Goal: Information Seeking & Learning: Learn about a topic

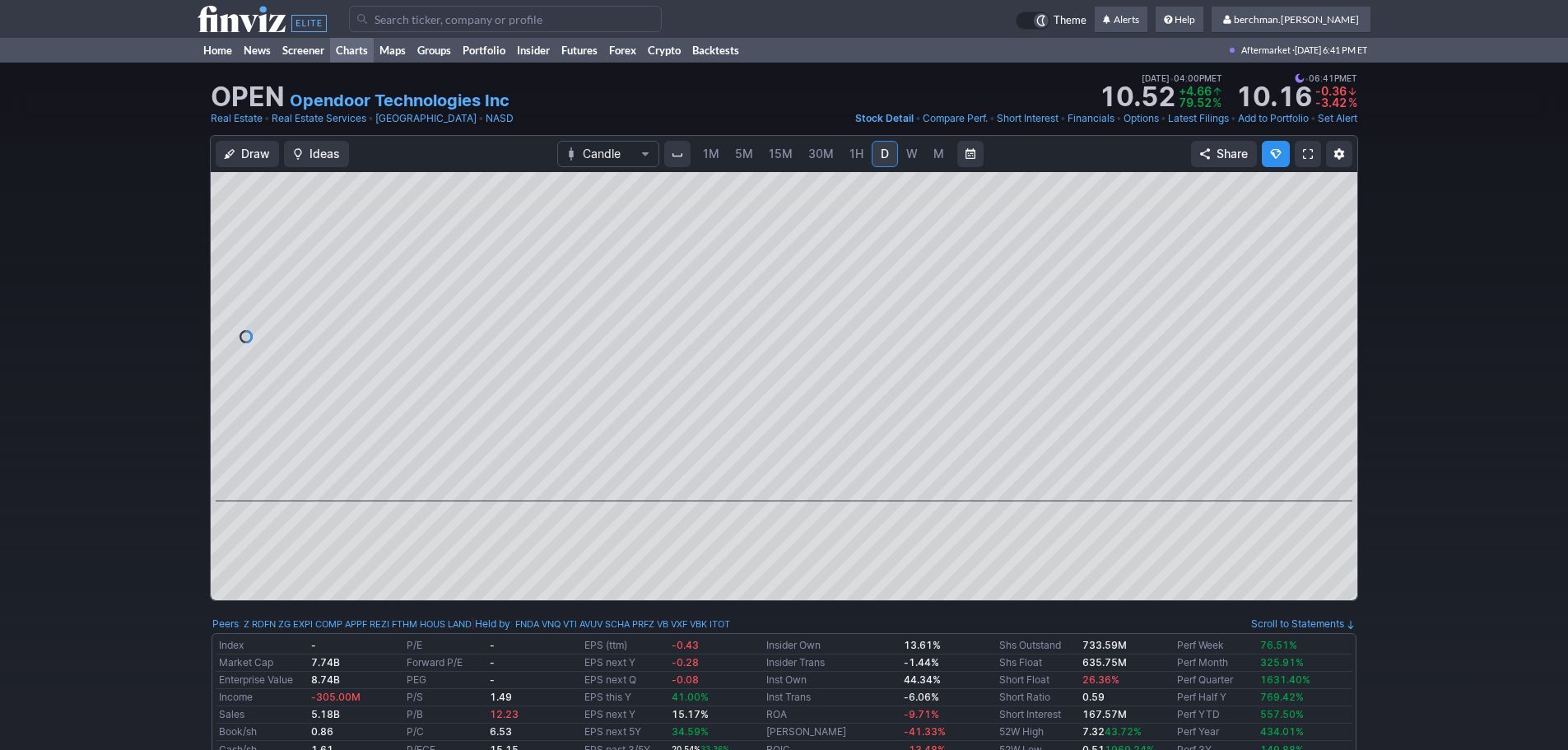
click at [364, 48] on link "Charts" at bounding box center [352, 50] width 43 height 24
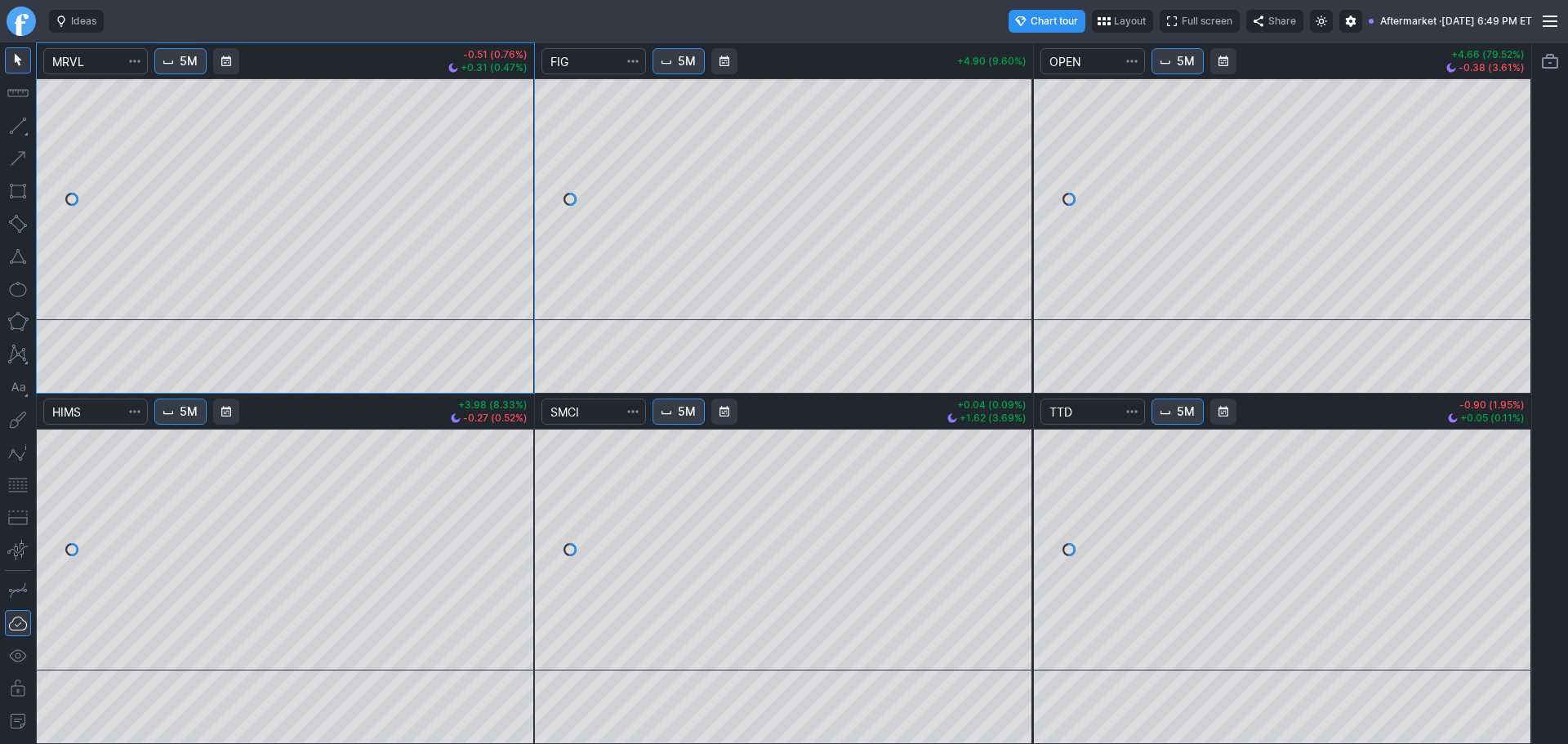
click at [691, 409] on span "5M" at bounding box center [686, 411] width 18 height 16
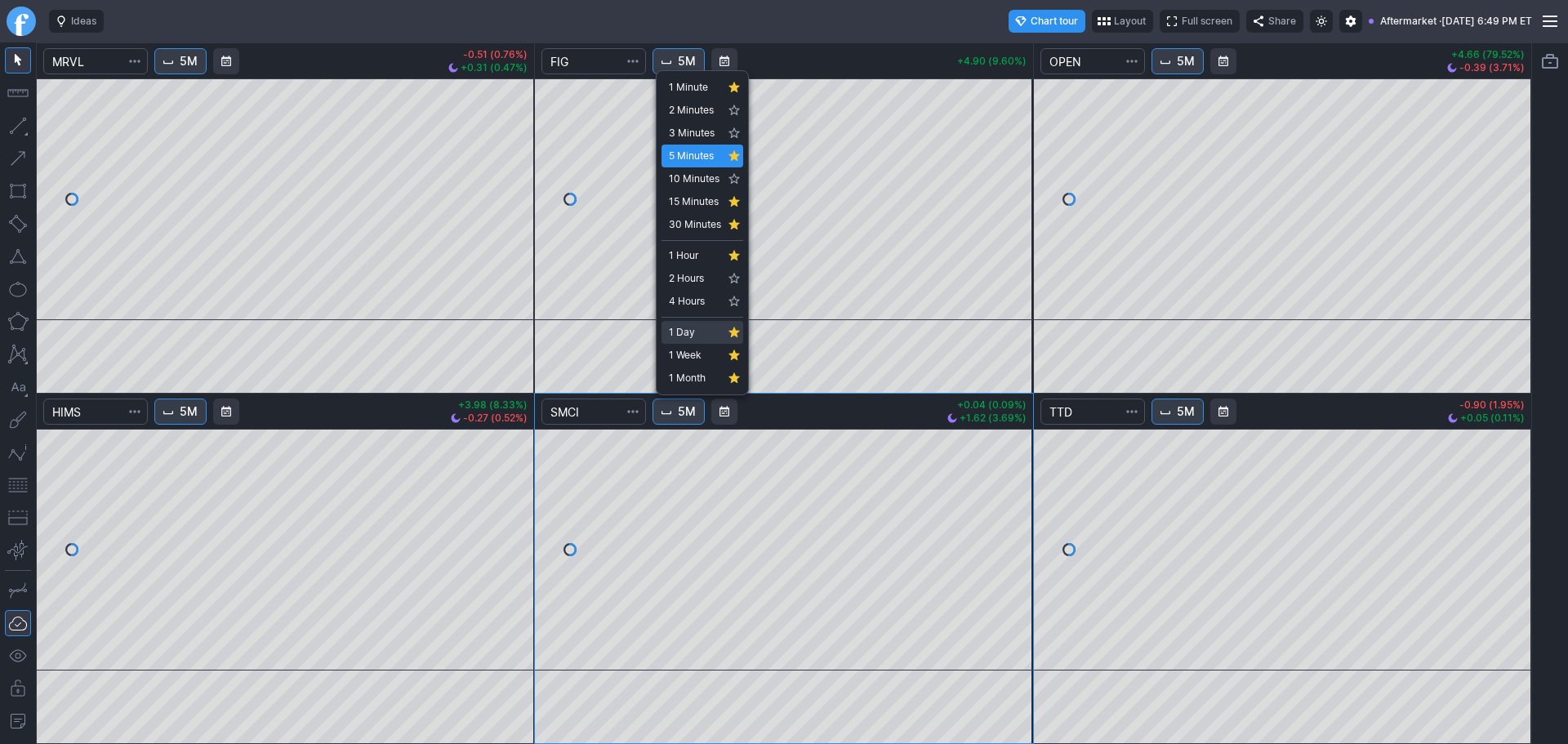
click at [699, 327] on span "1 Day" at bounding box center [695, 331] width 52 height 16
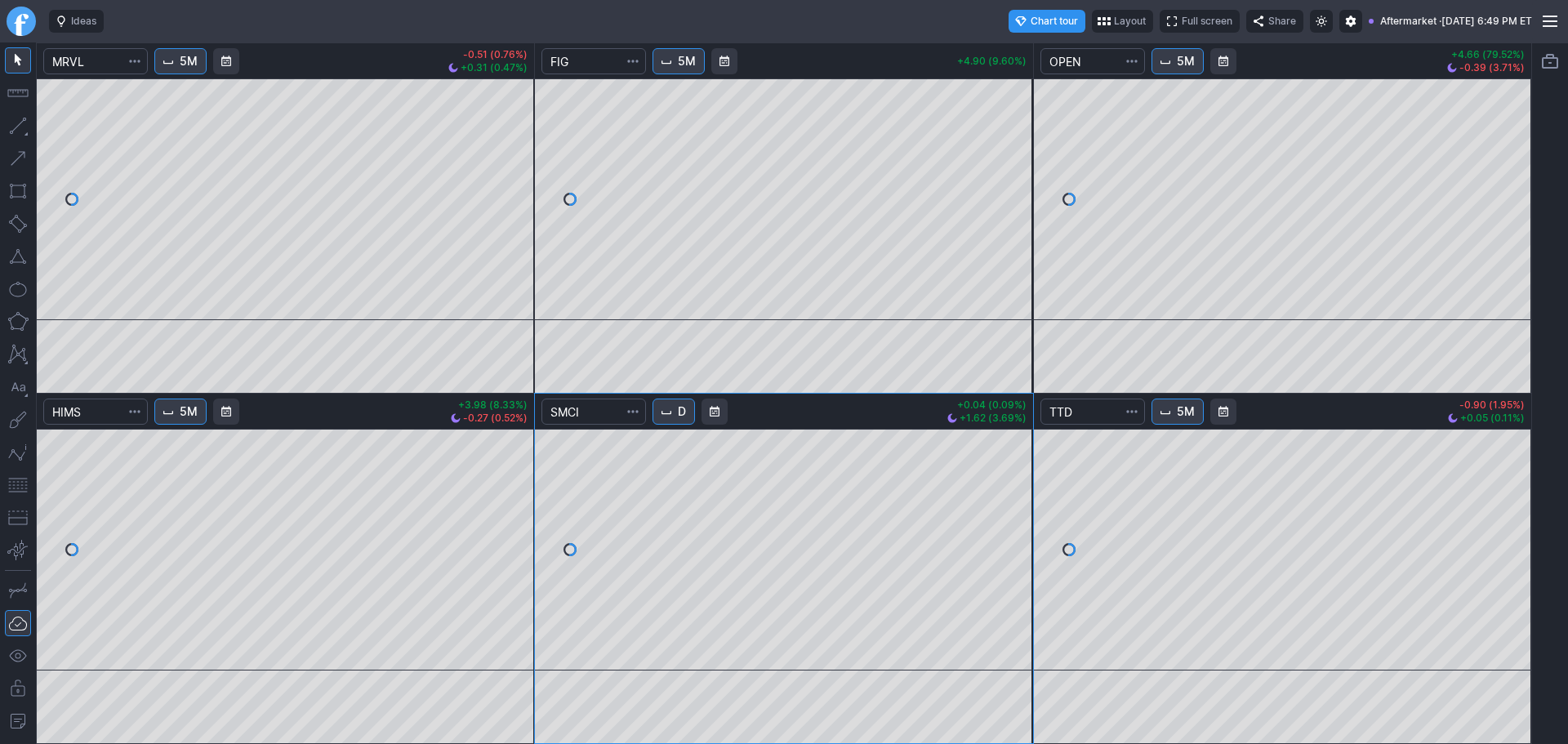
click at [672, 414] on span "Interval" at bounding box center [667, 412] width 13 height 13
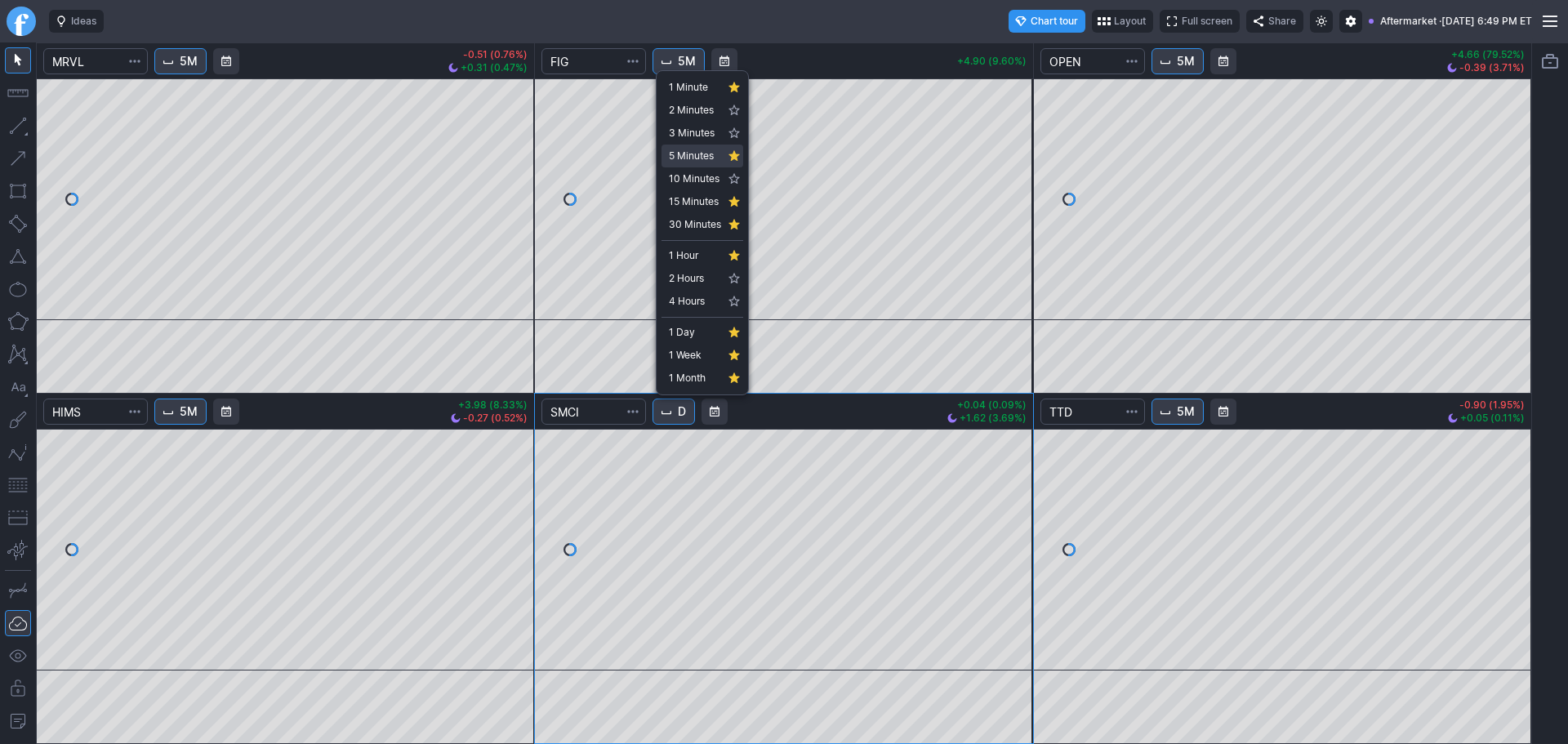
click at [694, 159] on span "5 Minutes" at bounding box center [695, 155] width 52 height 16
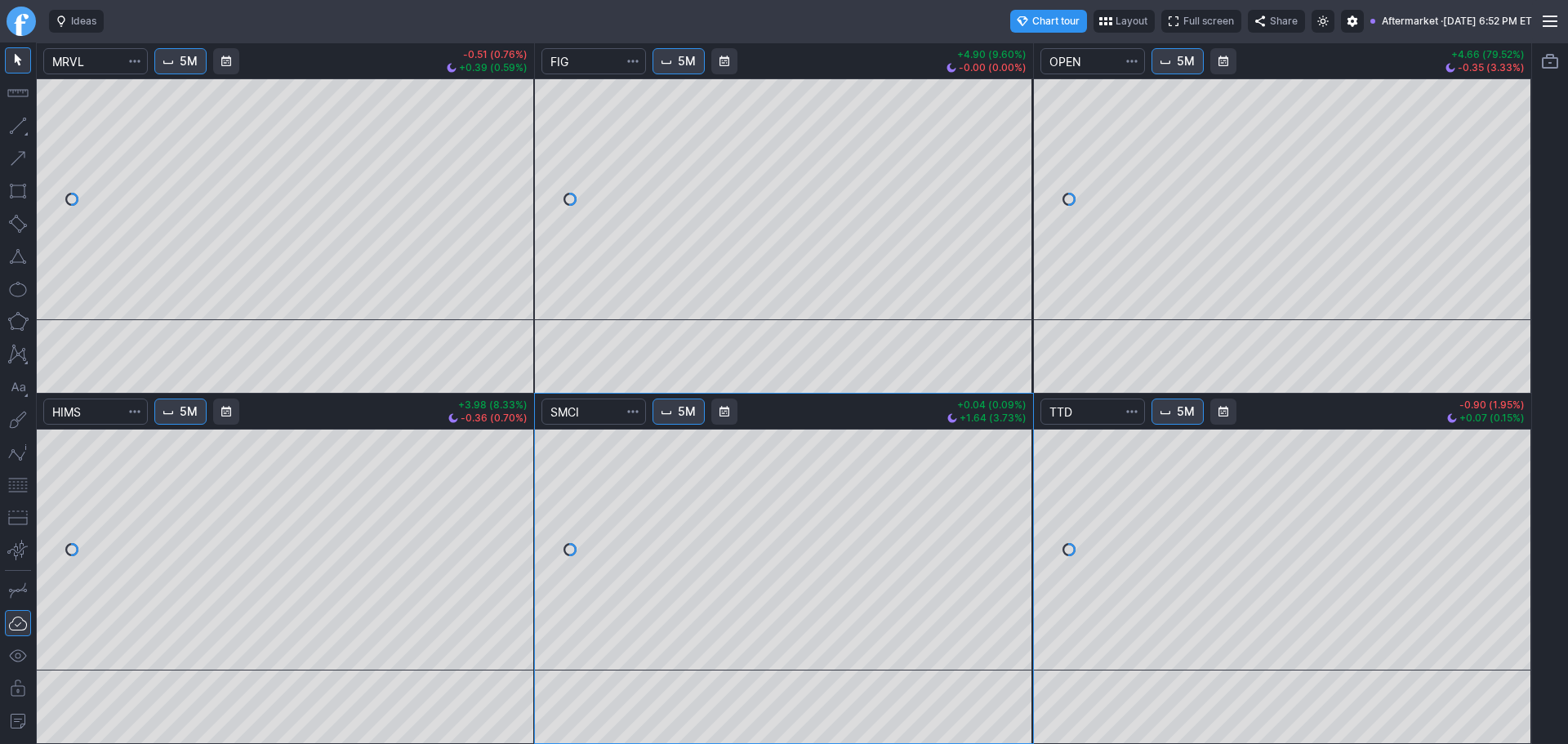
click at [1182, 68] on span "5M" at bounding box center [1185, 61] width 18 height 16
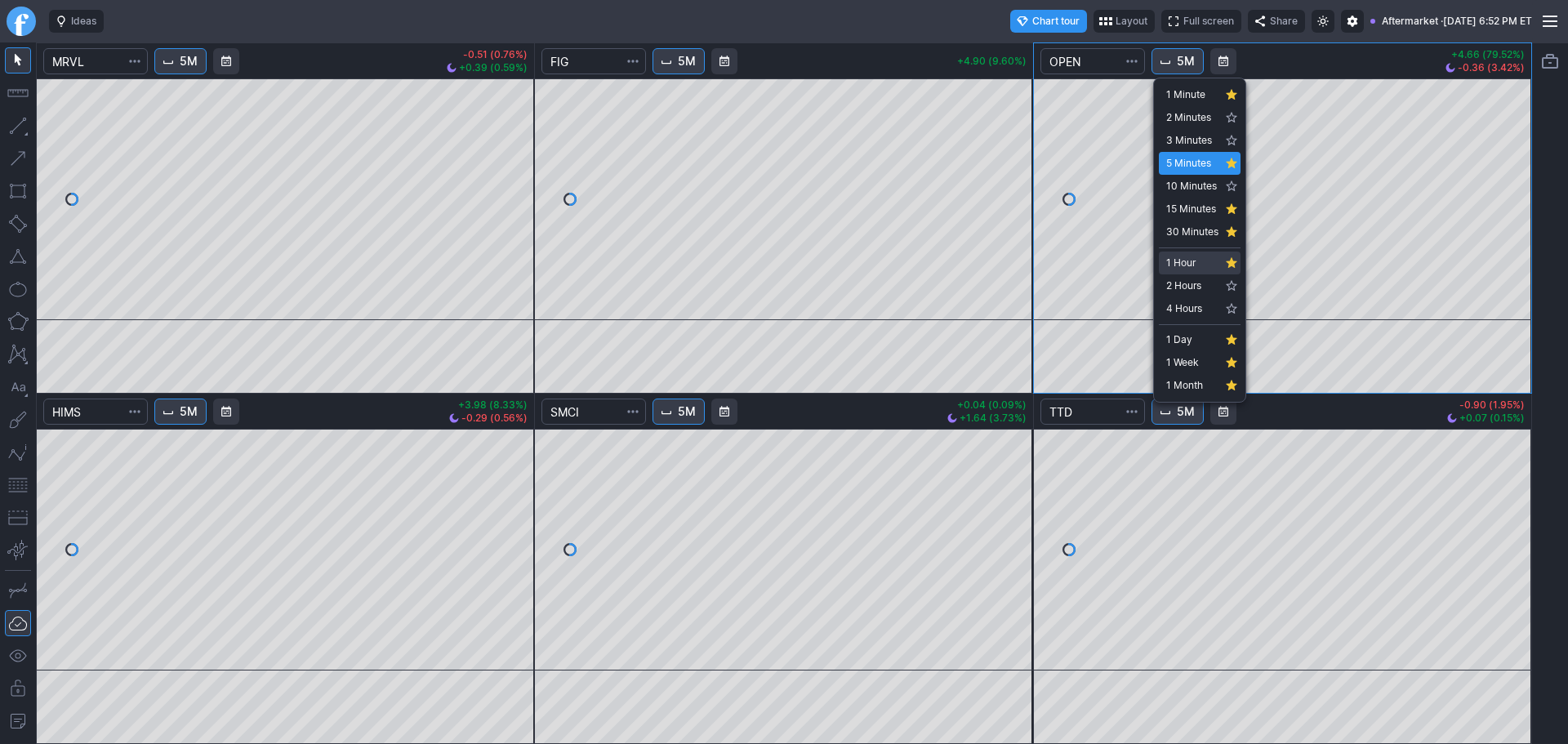
click at [1205, 264] on span "1 Hour" at bounding box center [1193, 262] width 52 height 16
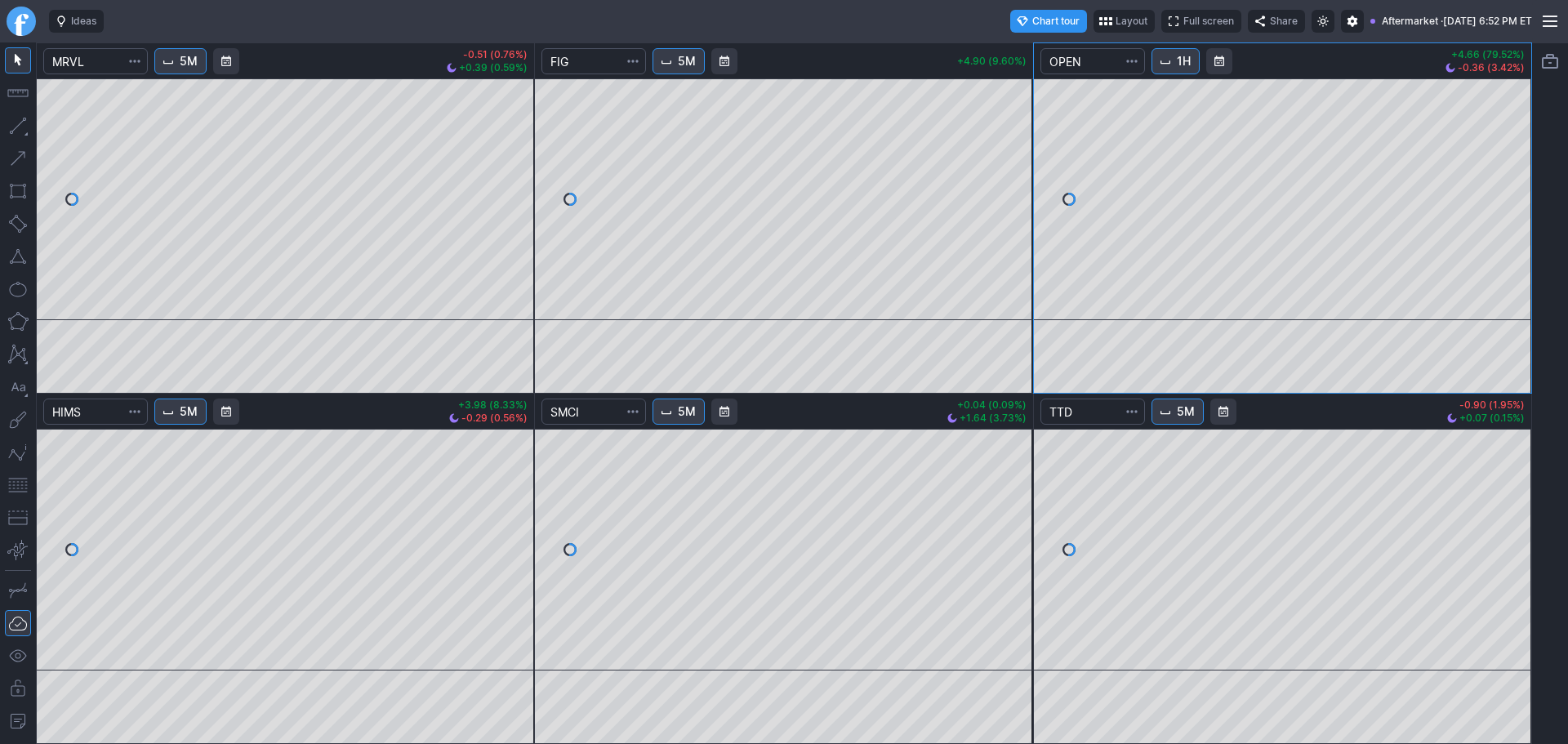
click at [1189, 69] on button "1H" at bounding box center [1176, 62] width 49 height 26
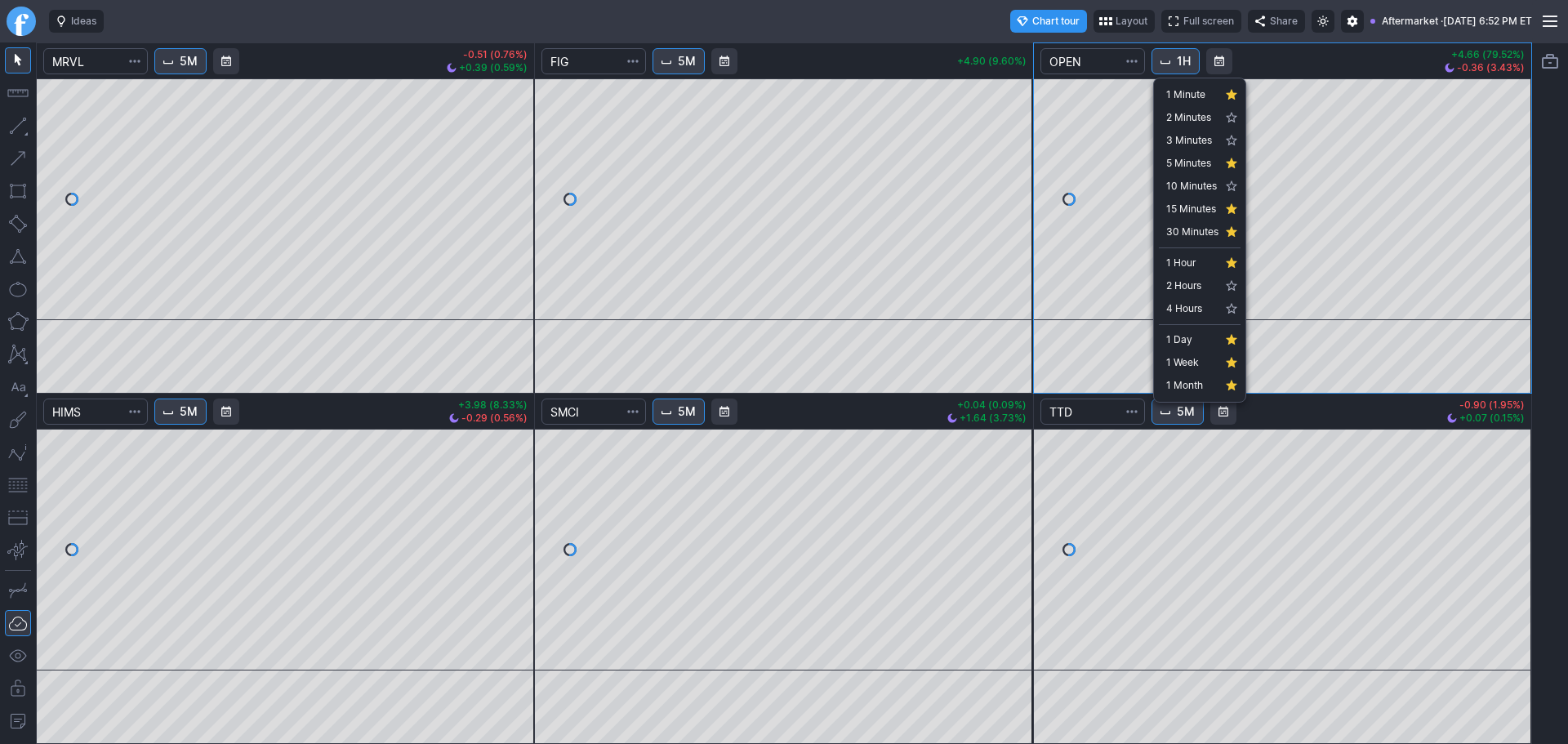
click at [1188, 330] on link "1 Day" at bounding box center [1199, 340] width 81 height 22
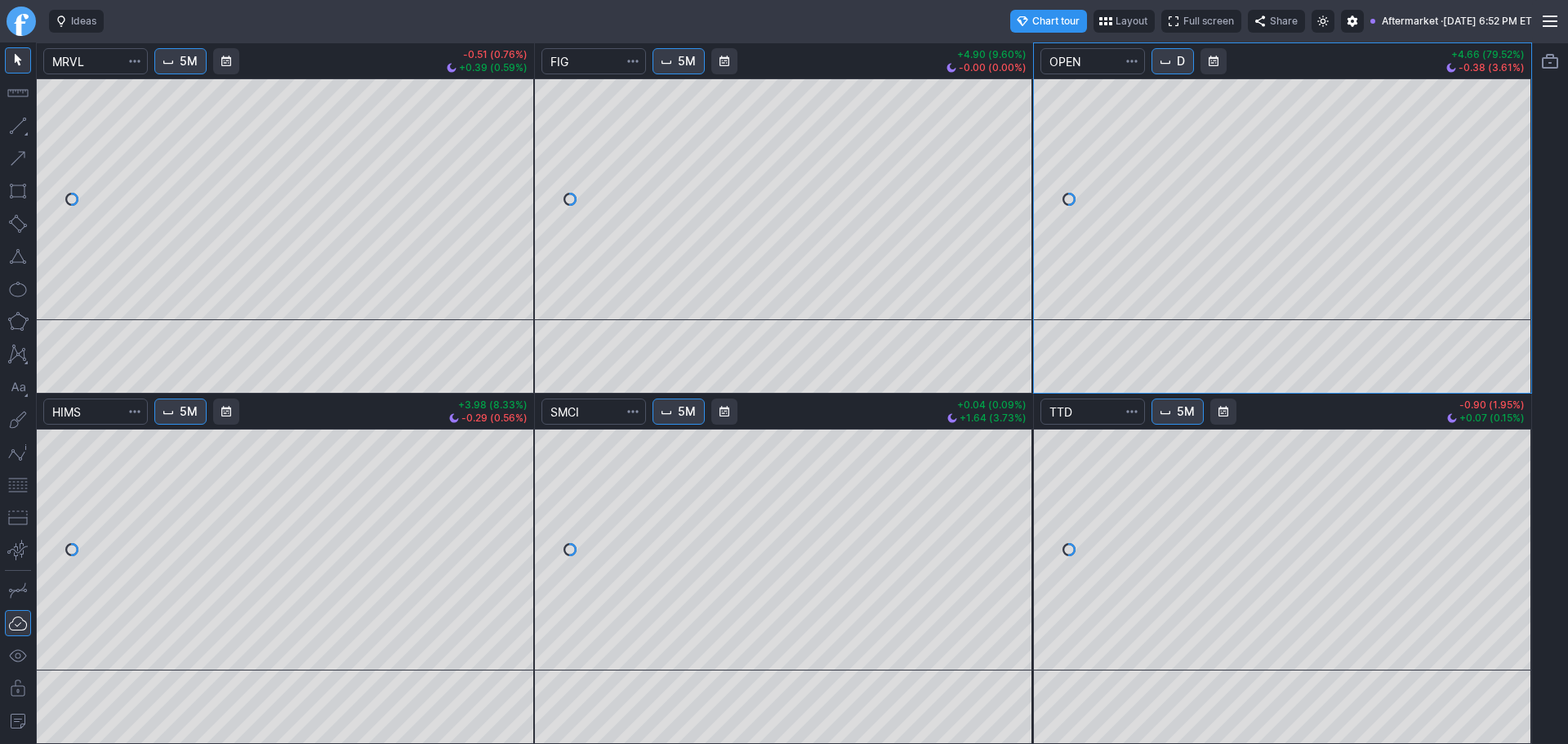
click at [26, 26] on link "Finviz.com" at bounding box center [21, 21] width 29 height 29
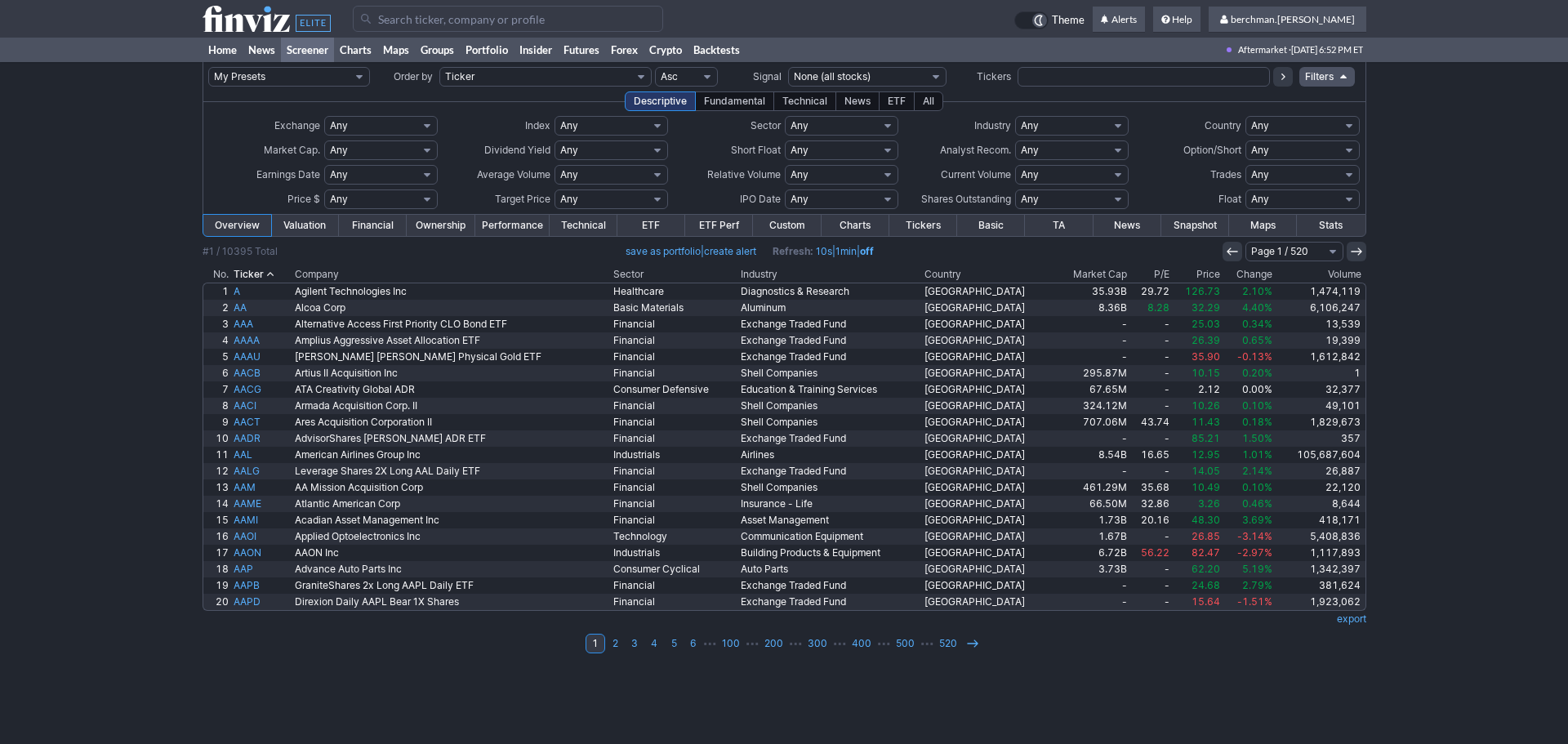
click at [1344, 270] on th "Volume" at bounding box center [1321, 274] width 92 height 16
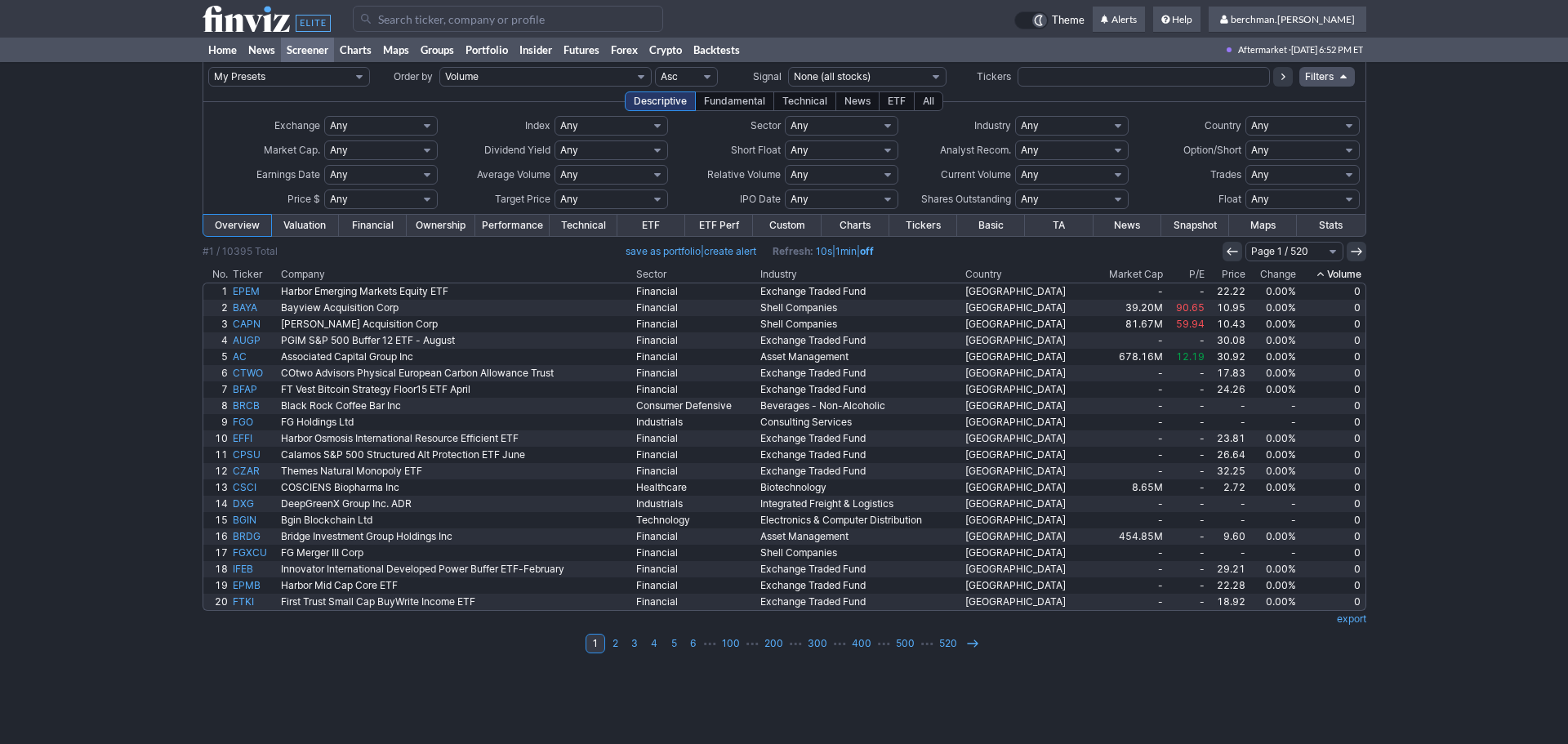
click at [1344, 270] on th "Volume" at bounding box center [1332, 274] width 68 height 16
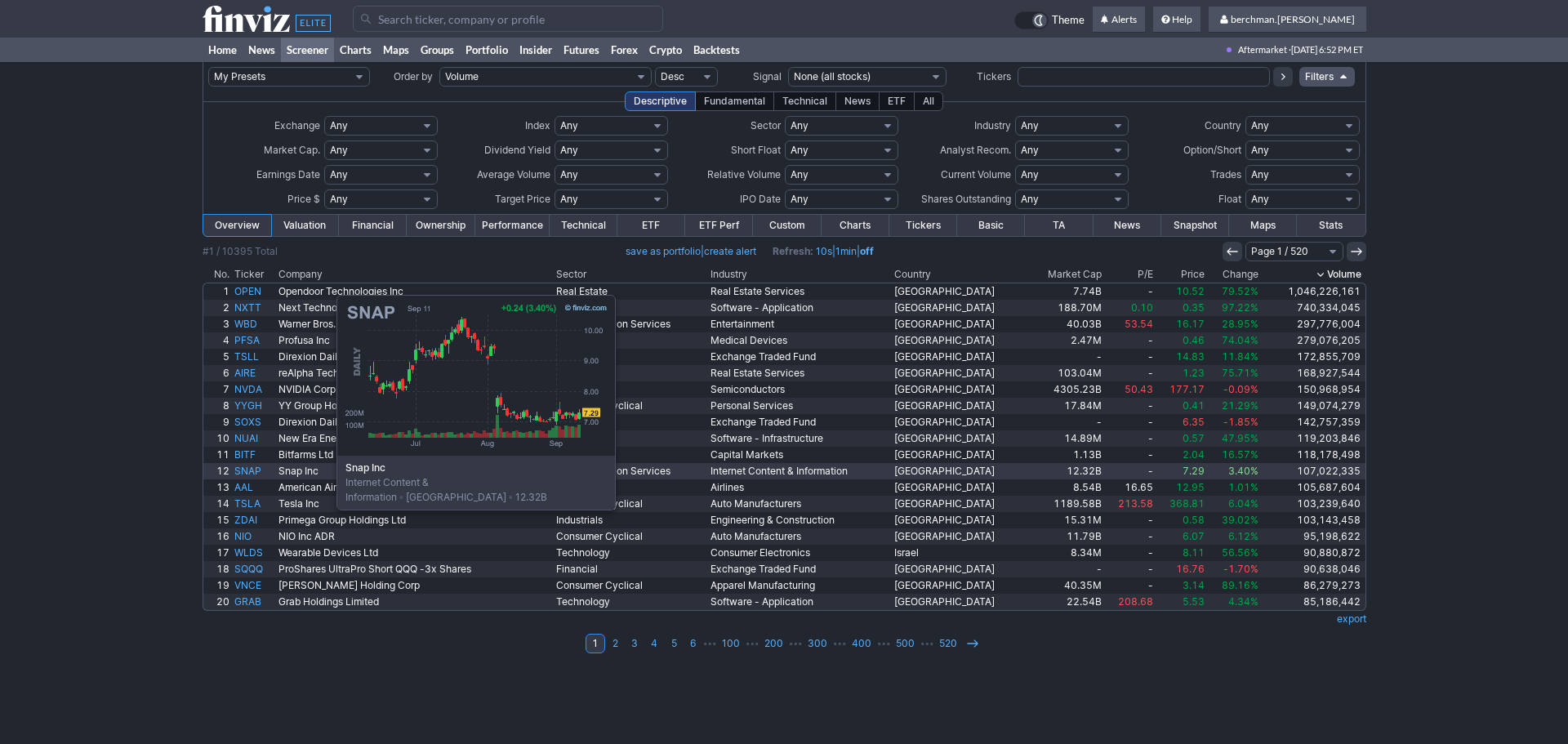
click at [255, 474] on link "SNAP" at bounding box center [253, 470] width 44 height 16
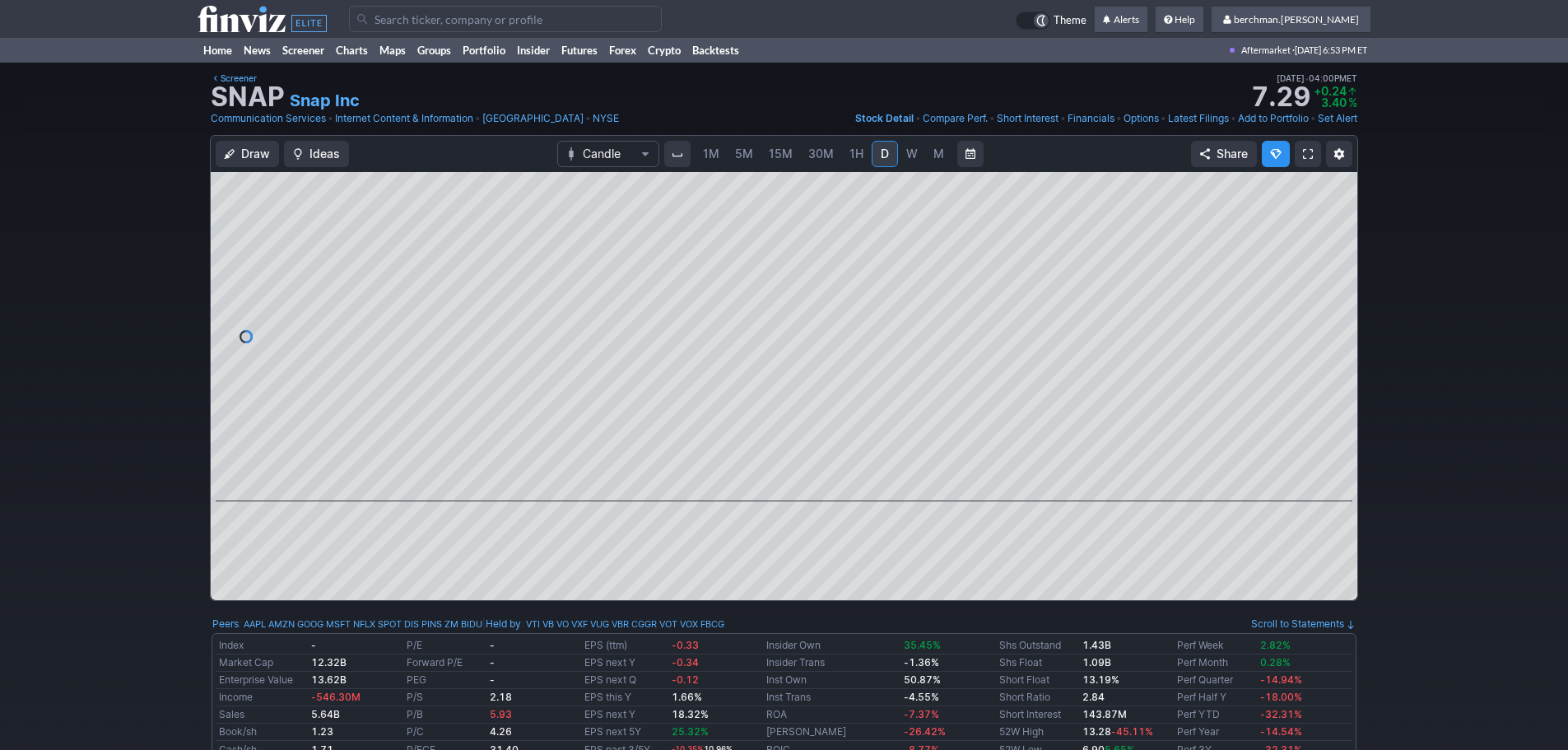
click at [915, 156] on span "W" at bounding box center [912, 153] width 11 height 14
click at [740, 153] on span "5M" at bounding box center [744, 153] width 18 height 14
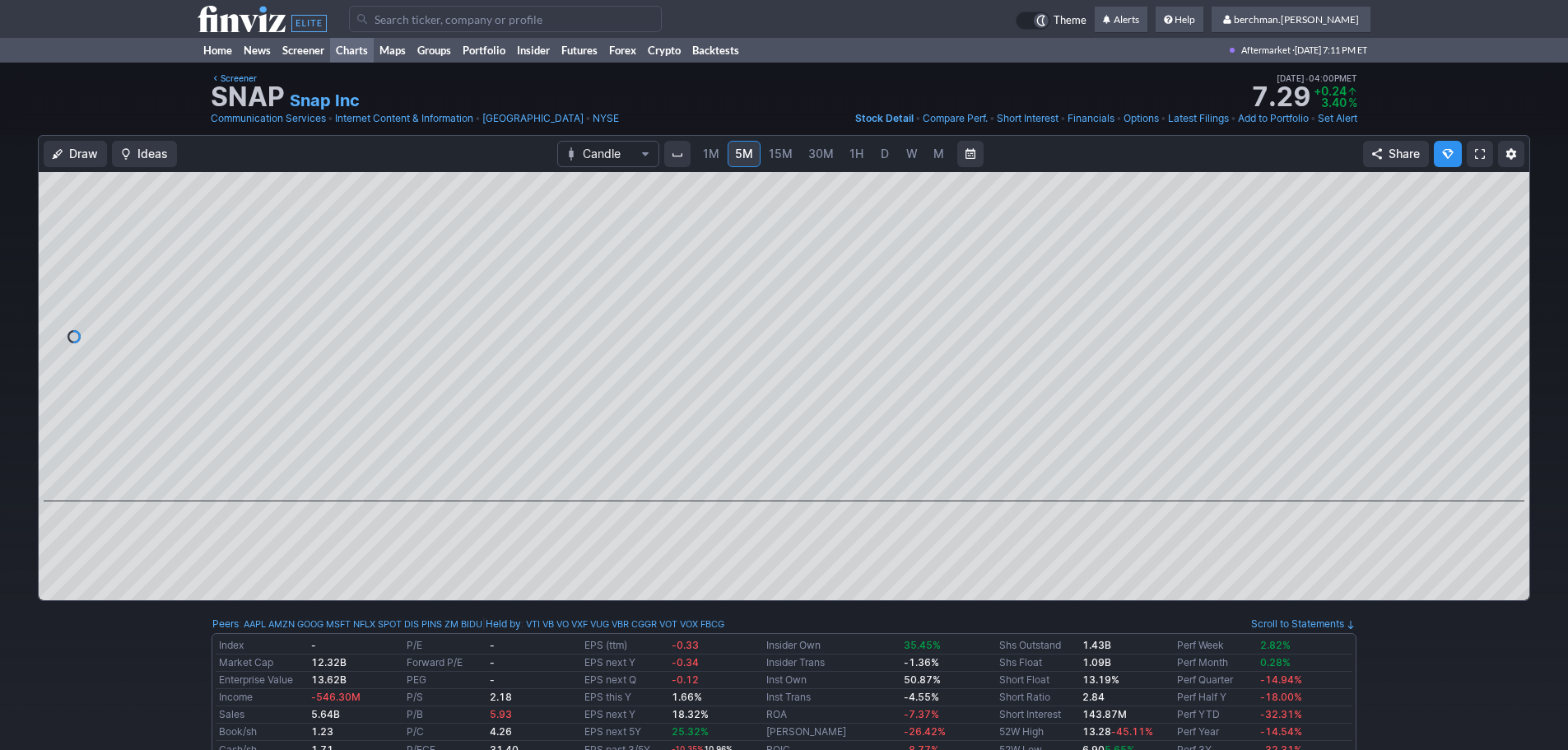
click at [346, 46] on link "Charts" at bounding box center [352, 50] width 43 height 24
